Goal: Find specific page/section: Find specific page/section

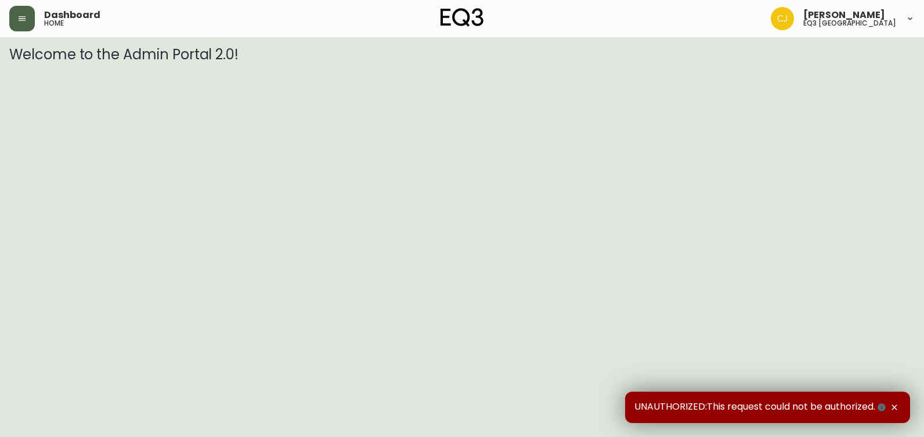
click at [24, 17] on icon "button" at bounding box center [21, 18] width 9 height 9
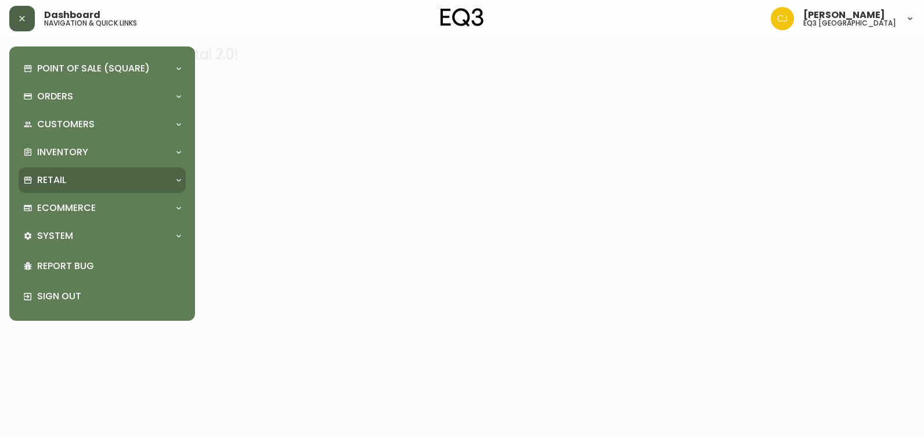
click at [55, 174] on p "Retail" at bounding box center [51, 180] width 29 height 13
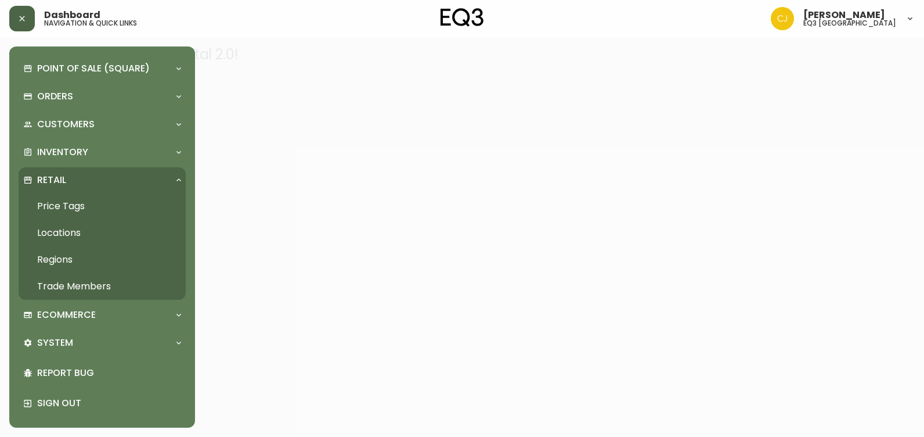
click at [62, 280] on link "Trade Members" at bounding box center [102, 286] width 167 height 27
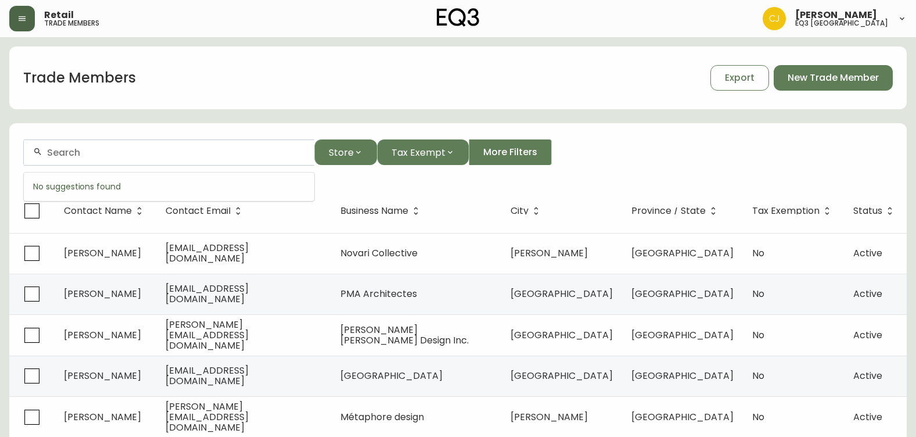
click at [120, 147] on input "text" at bounding box center [176, 152] width 258 height 11
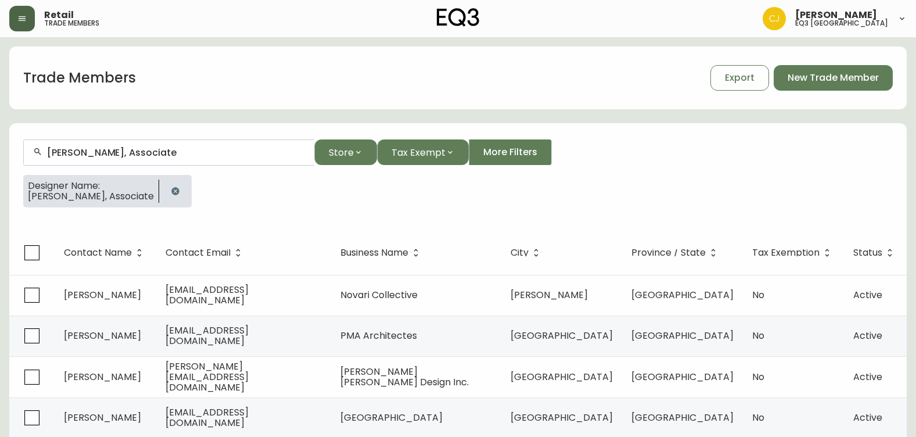
type input "Linda Gallo, Associate"
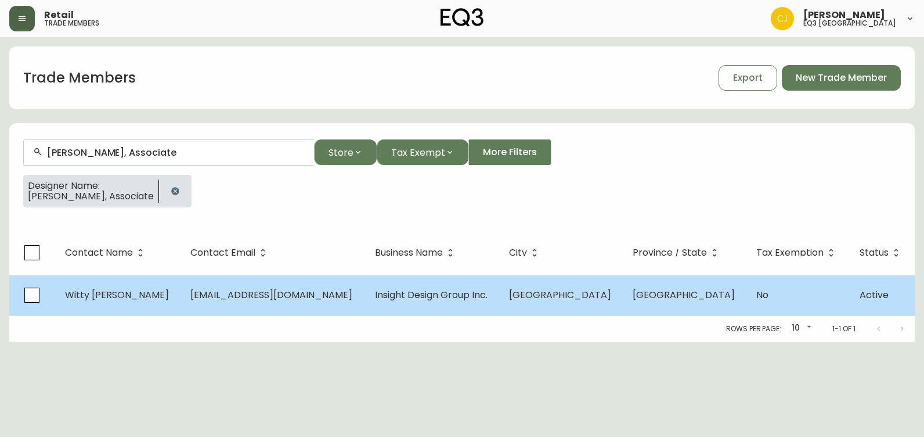
click at [128, 296] on td "Witty Lau" at bounding box center [118, 295] width 125 height 41
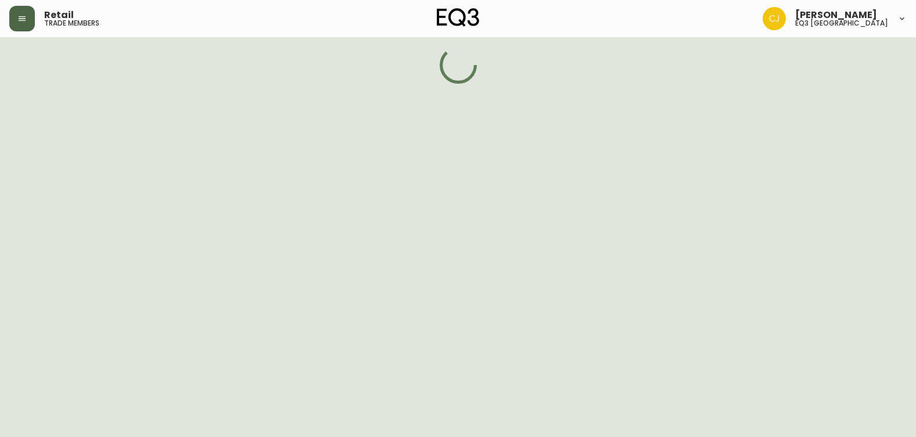
select select "BC"
select select "CA"
select select "CA_EN"
select select "Other"
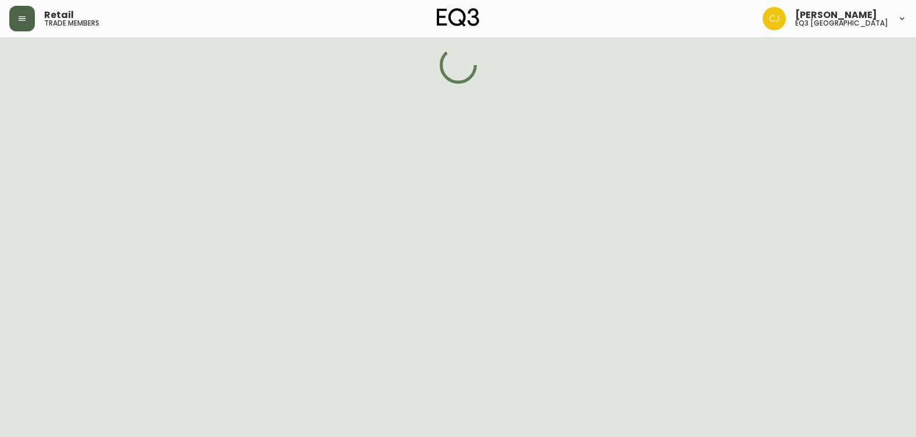
select select "false"
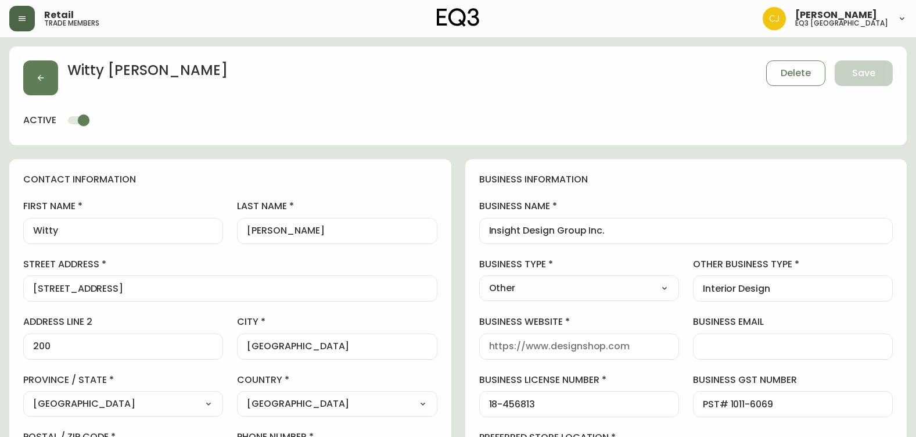
type input "EQ3 Vancouver"
select select "cjw10z96p001r6gs00juufhhe"
